Goal: Check status: Check status

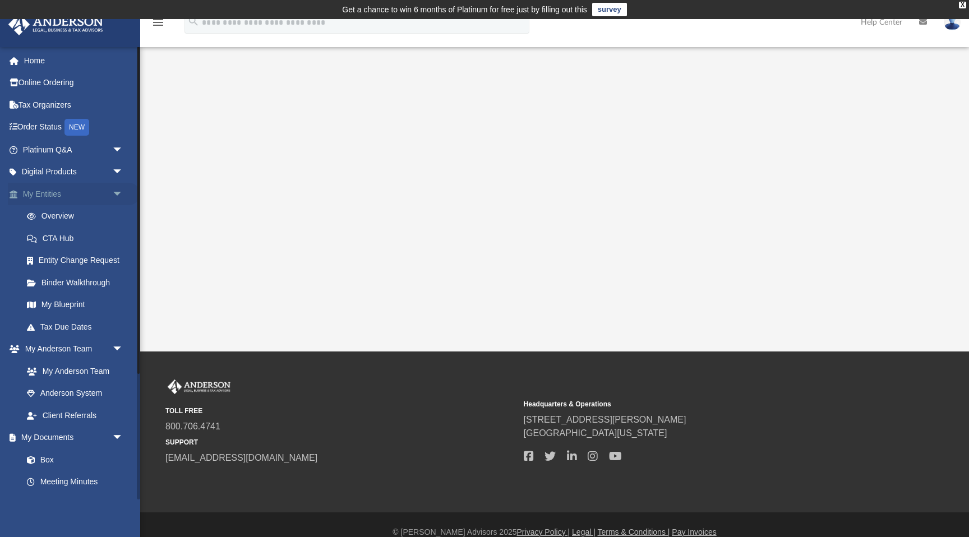
click at [53, 194] on link "My Entities arrow_drop_down" at bounding box center [74, 194] width 132 height 22
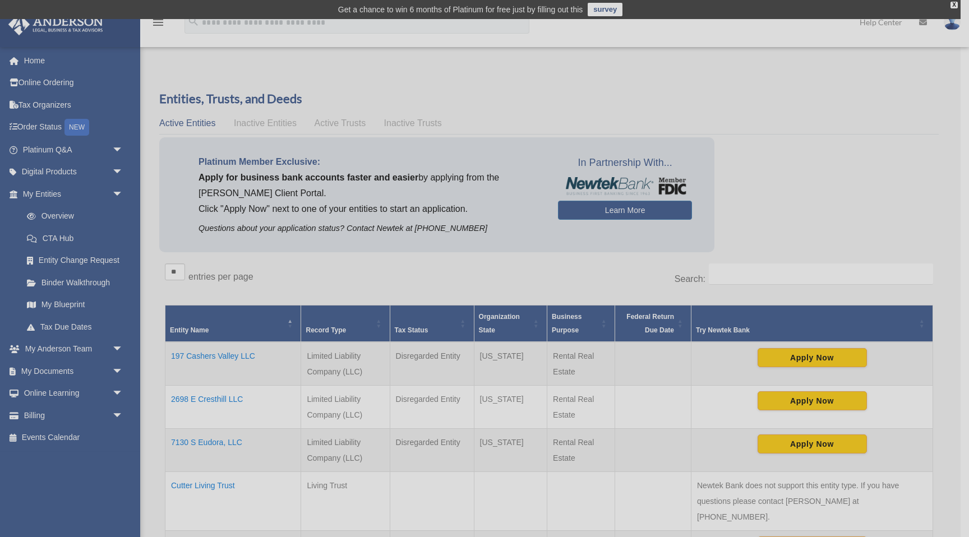
click at [350, 124] on div "x" at bounding box center [484, 268] width 969 height 537
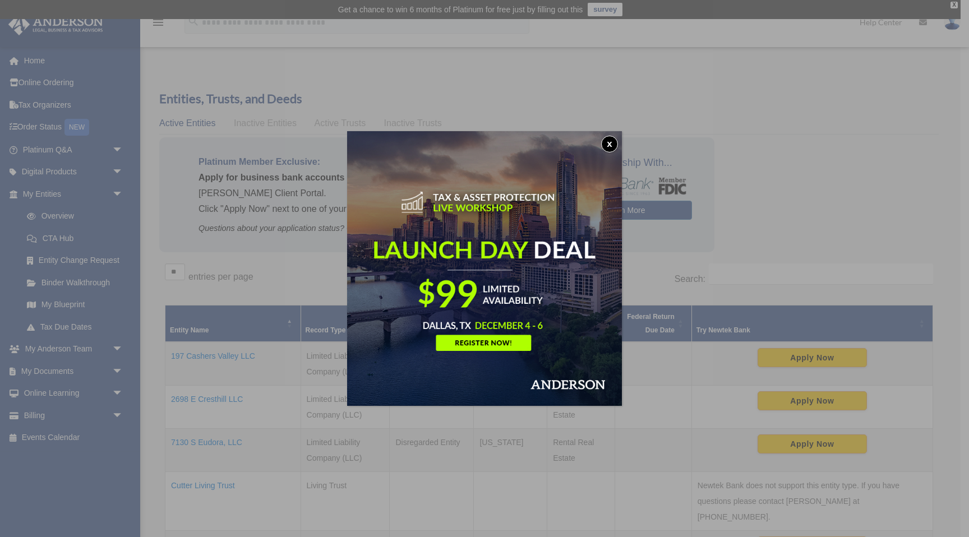
click at [612, 143] on button "x" at bounding box center [609, 144] width 17 height 17
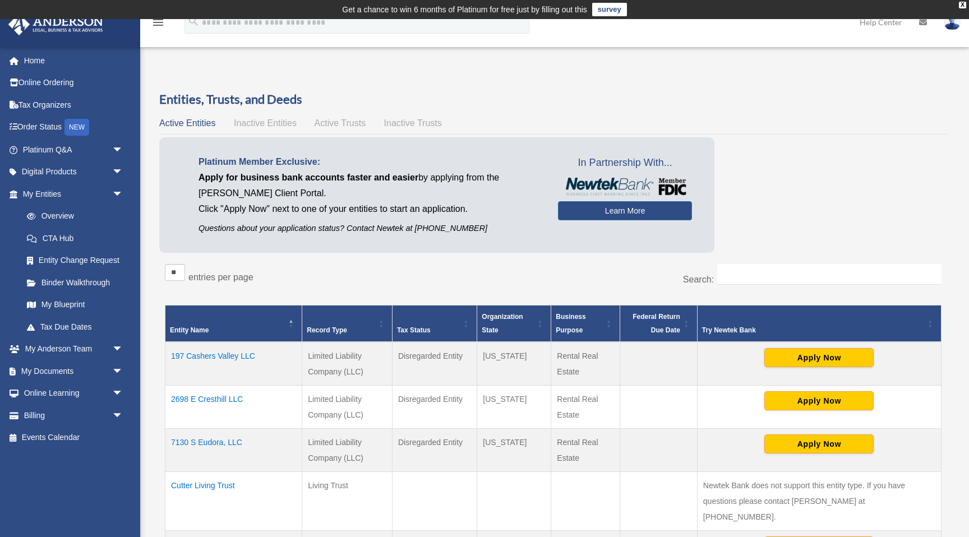
click at [350, 122] on span "Active Trusts" at bounding box center [340, 123] width 52 height 10
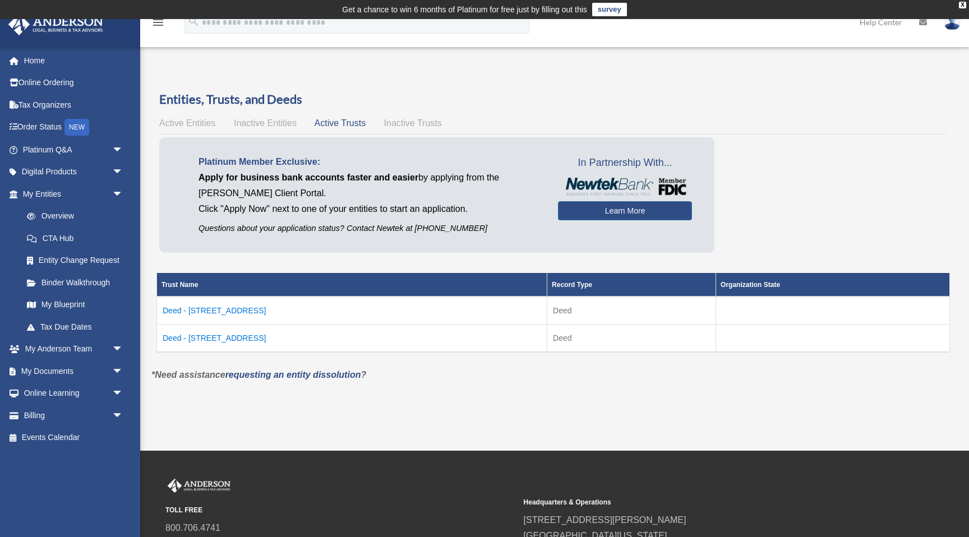
click at [241, 338] on td "Deed - [STREET_ADDRESS]" at bounding box center [352, 338] width 390 height 28
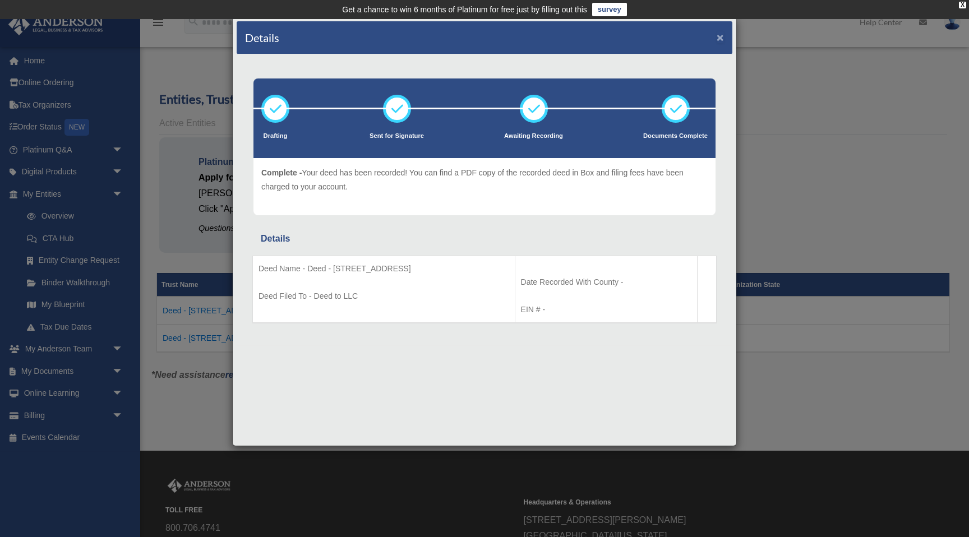
click at [723, 38] on button "×" at bounding box center [719, 37] width 7 height 12
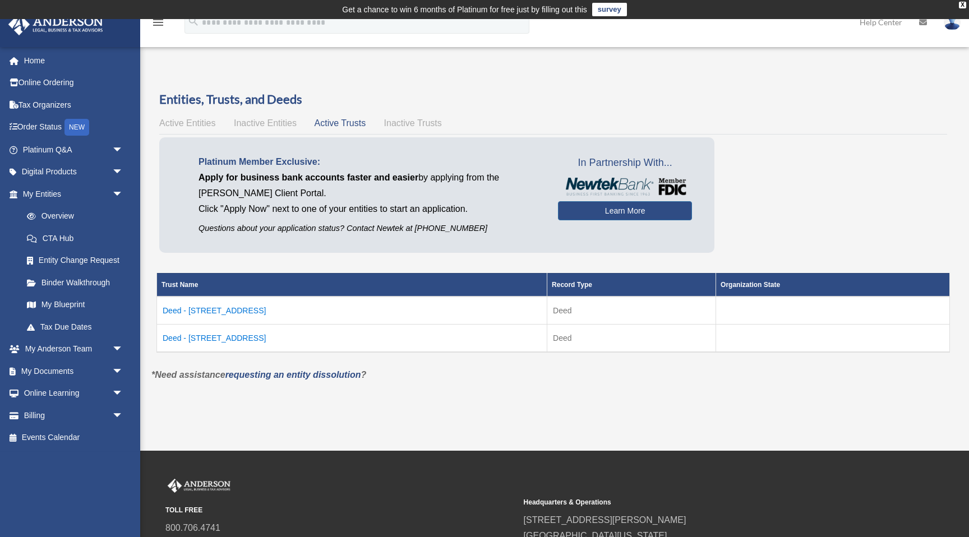
click at [223, 310] on td "Deed - [STREET_ADDRESS]" at bounding box center [352, 311] width 390 height 28
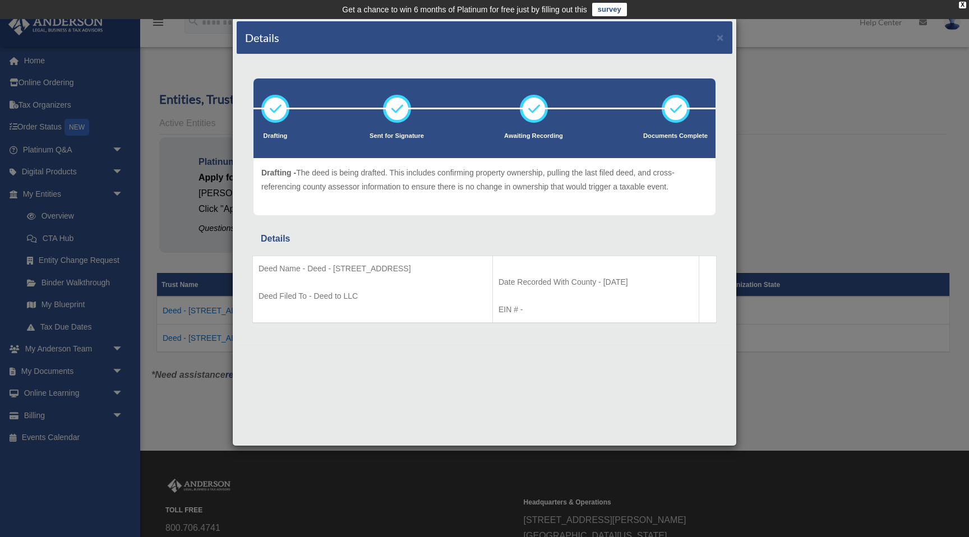
click at [210, 387] on div "Details × Drafting Sent for Signature" at bounding box center [484, 268] width 969 height 537
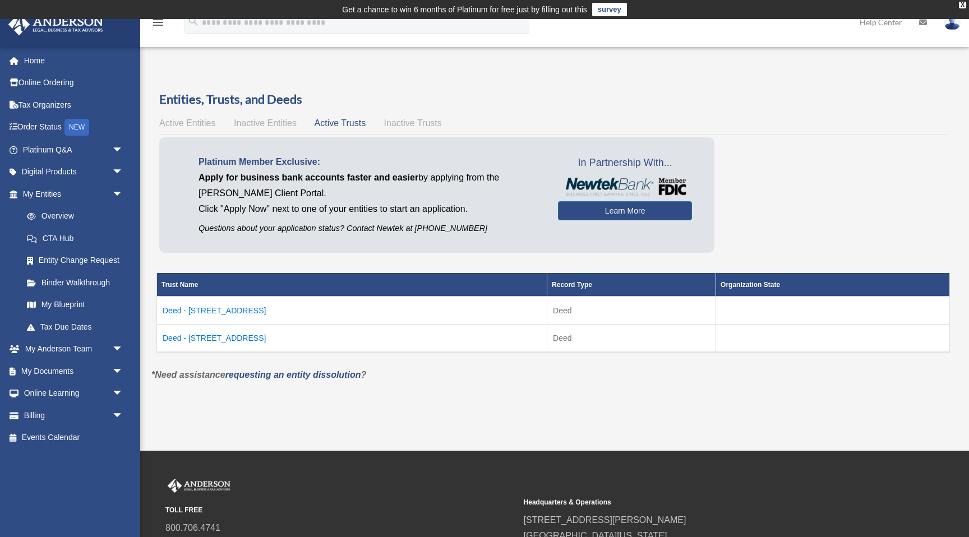
click at [223, 337] on td "Deed - 2698 East Cresthill Avenue" at bounding box center [352, 338] width 390 height 28
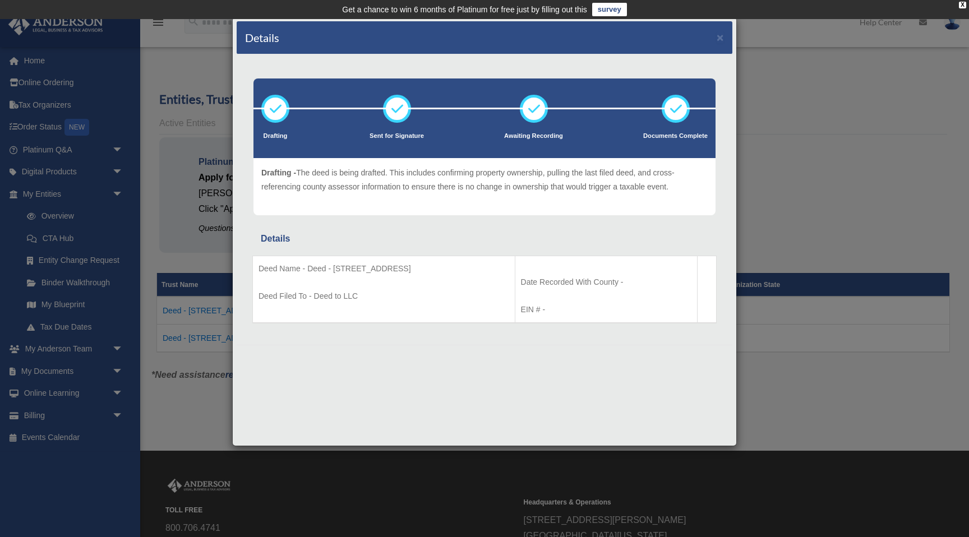
click at [196, 382] on div "Details × Drafting Sent for Signature" at bounding box center [484, 268] width 969 height 537
